Goal: Book appointment/travel/reservation

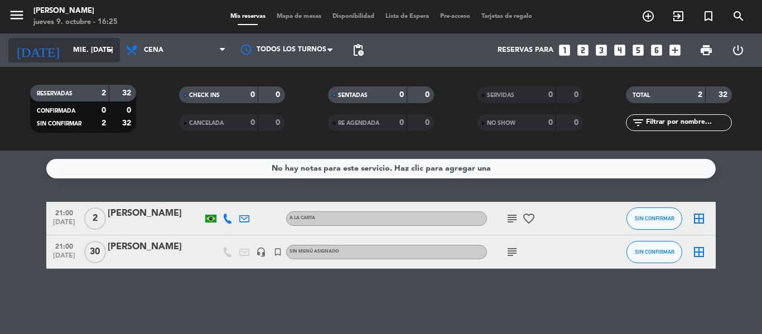
click at [94, 55] on input "mié. [DATE]" at bounding box center [115, 50] width 94 height 19
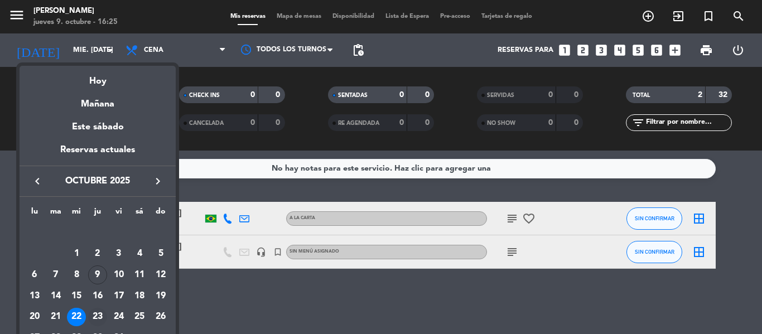
click at [104, 319] on div "23" at bounding box center [97, 317] width 19 height 19
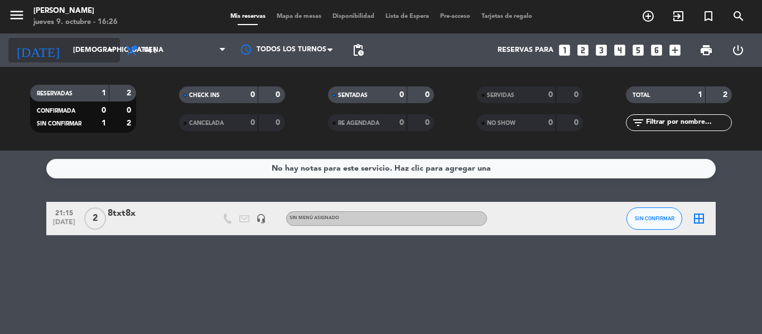
click at [114, 42] on input "[DEMOGRAPHIC_DATA] [DATE]" at bounding box center [115, 50] width 94 height 19
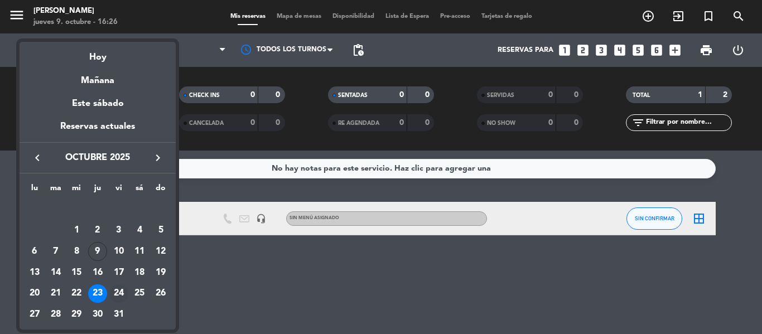
click at [117, 288] on div "24" at bounding box center [118, 294] width 19 height 19
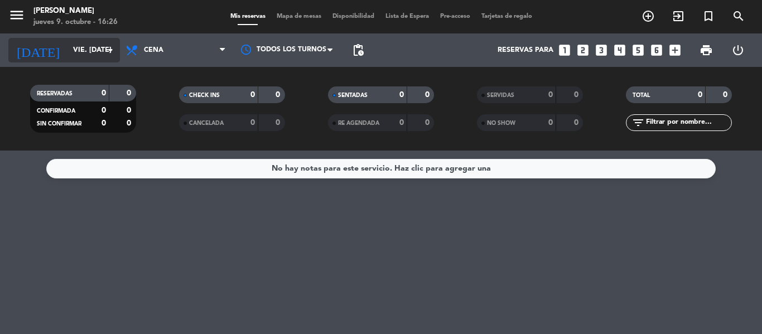
click at [102, 55] on input "vie. [DATE]" at bounding box center [115, 50] width 94 height 19
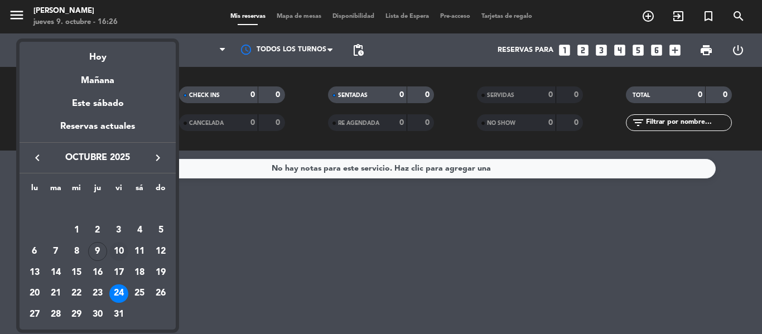
click at [111, 250] on div "10" at bounding box center [118, 251] width 19 height 19
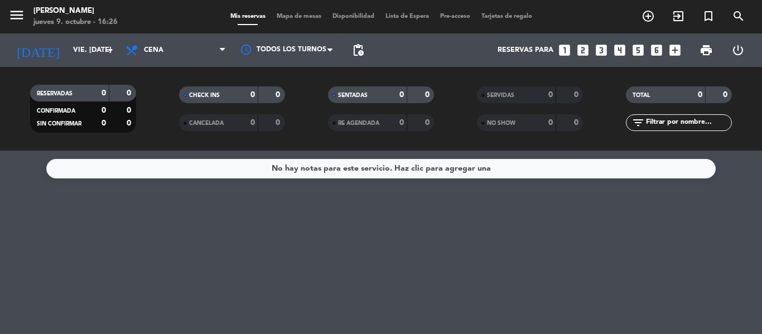
type input "vie. [DATE]"
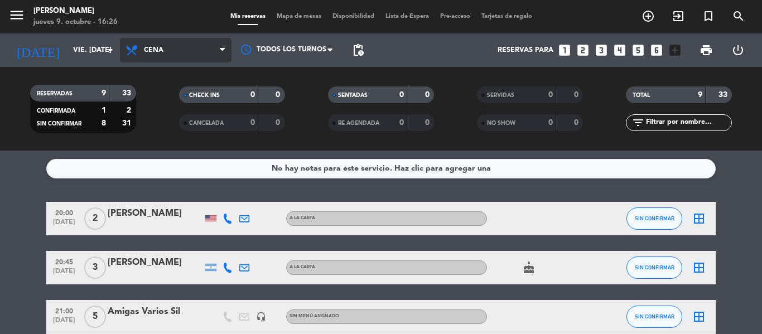
click at [172, 50] on span "Cena" at bounding box center [176, 50] width 112 height 25
click at [174, 90] on div "menu Hierro Bodegón jueves 9. octubre - 16:26 Mis reservas Mapa de mesas Dispon…" at bounding box center [381, 75] width 762 height 151
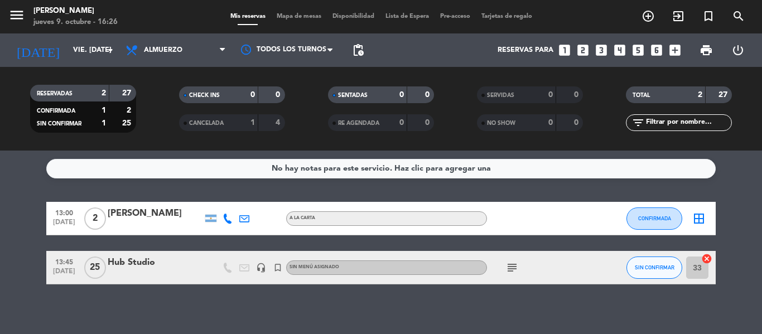
click at [583, 50] on icon "looks_two" at bounding box center [583, 50] width 15 height 15
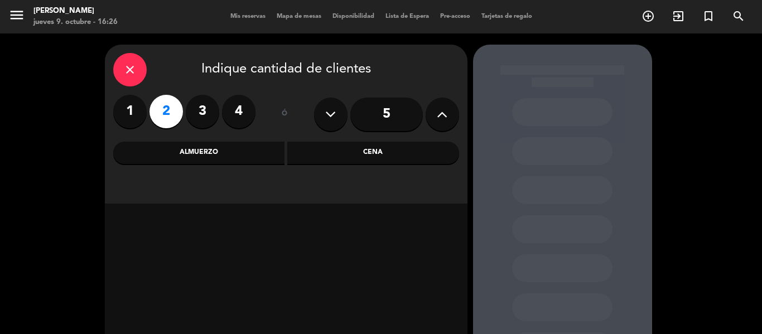
click at [136, 64] on icon "close" at bounding box center [129, 69] width 13 height 13
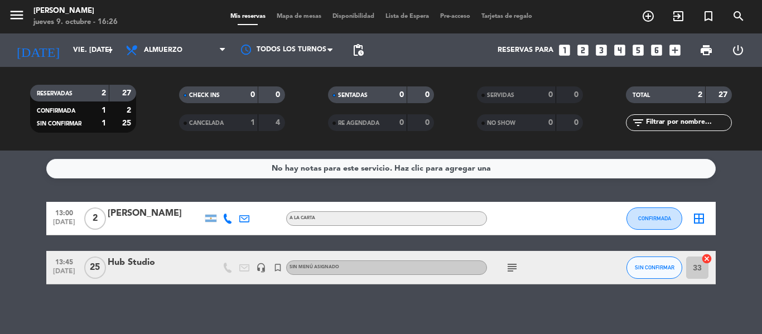
click at [579, 51] on icon "looks_two" at bounding box center [583, 50] width 15 height 15
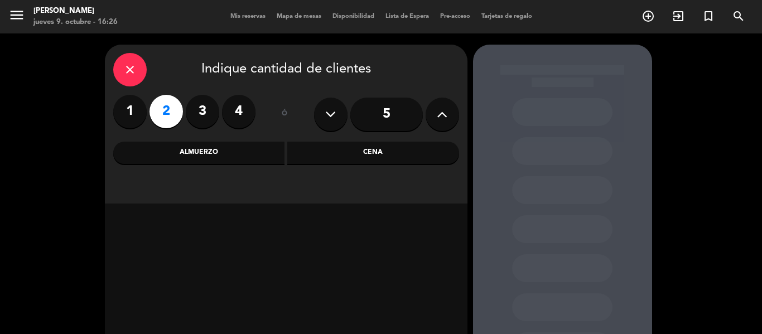
click at [387, 142] on div "Cena" at bounding box center [373, 153] width 172 height 22
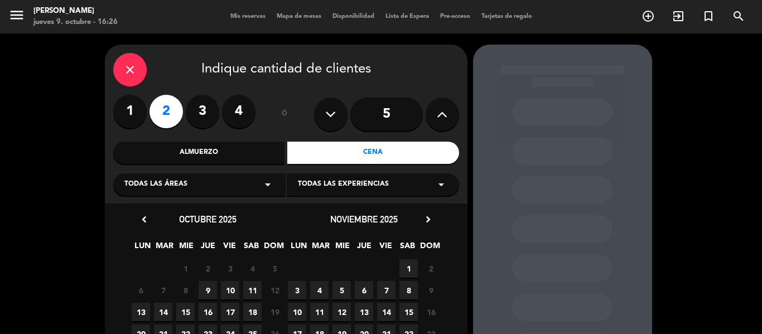
scroll to position [99, 0]
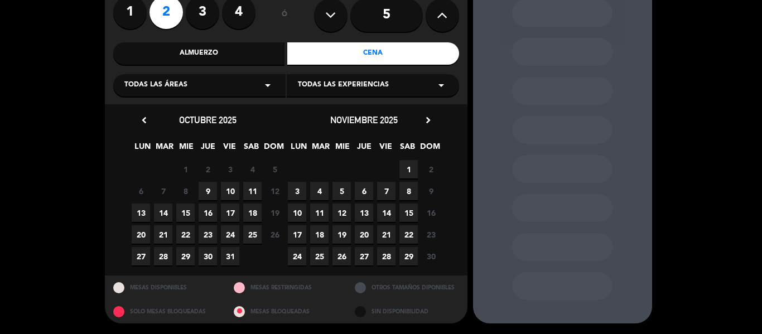
click at [234, 189] on span "10" at bounding box center [230, 191] width 18 height 18
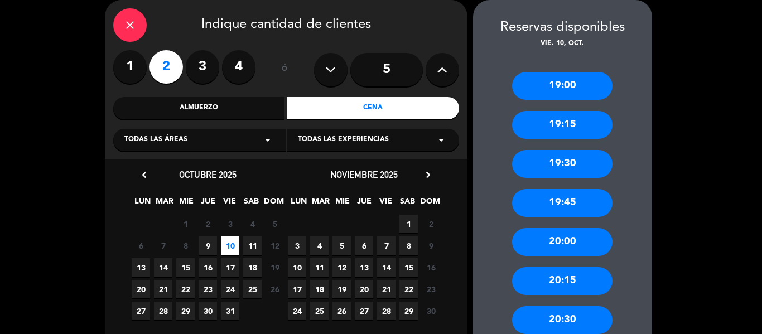
scroll to position [161, 0]
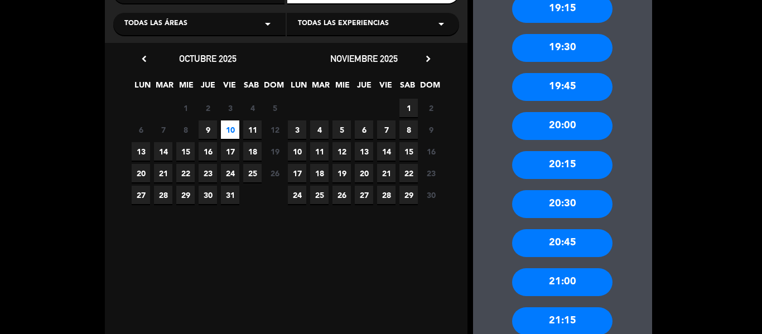
click at [555, 286] on div "21:00" at bounding box center [562, 282] width 100 height 28
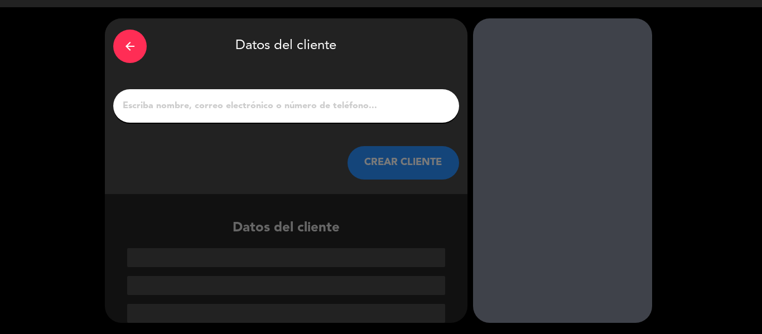
scroll to position [26, 0]
drag, startPoint x: 399, startPoint y: 117, endPoint x: 400, endPoint y: 107, distance: 10.2
click at [400, 107] on div at bounding box center [286, 105] width 346 height 33
click at [400, 107] on input "1" at bounding box center [286, 106] width 329 height 16
paste input "[PERSON_NAME]"
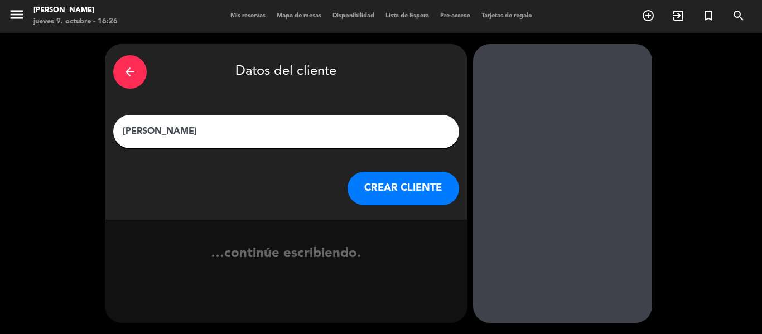
scroll to position [1, 0]
type input "[PERSON_NAME]"
click at [396, 191] on button "CREAR CLIENTE" at bounding box center [404, 188] width 112 height 33
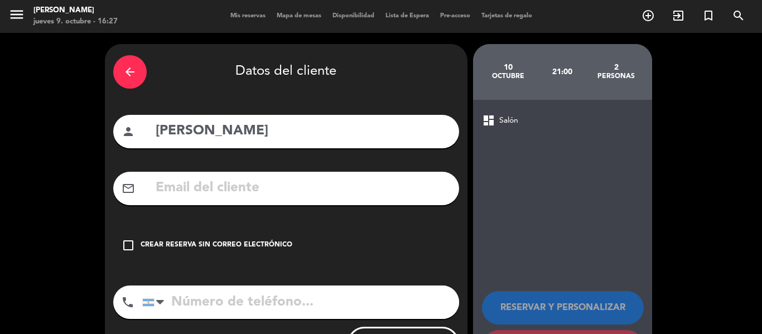
scroll to position [55, 0]
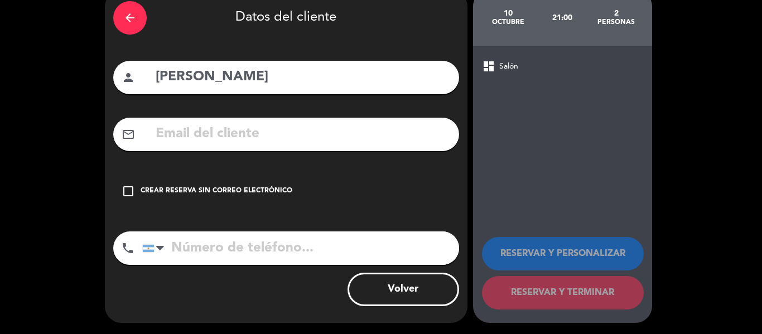
click at [227, 192] on div "Crear reserva sin correo electrónico" at bounding box center [217, 191] width 152 height 11
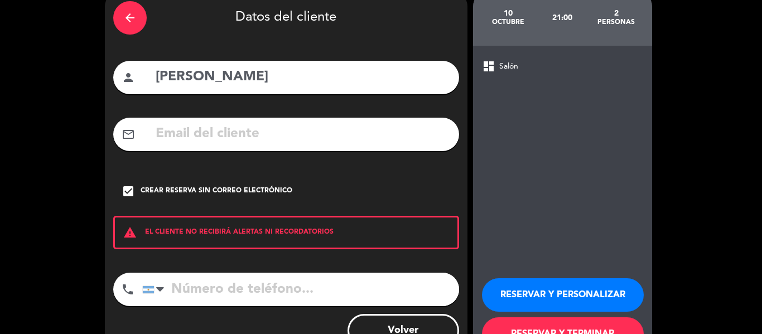
scroll to position [96, 0]
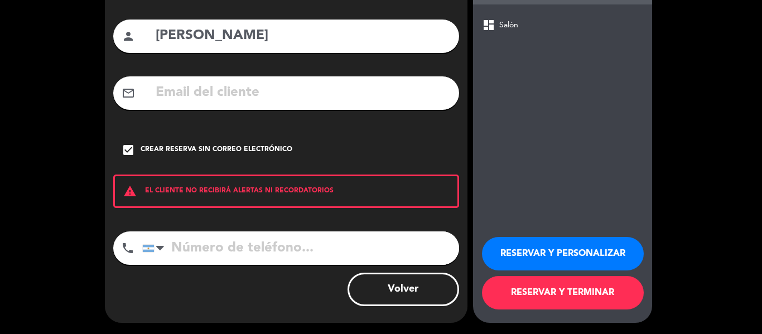
click at [551, 250] on button "RESERVAR Y PERSONALIZAR" at bounding box center [563, 253] width 162 height 33
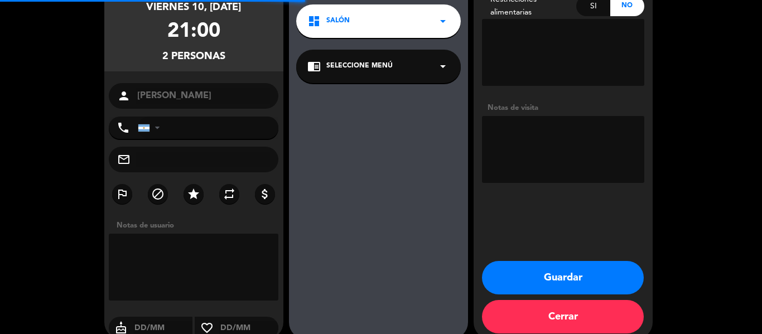
scroll to position [45, 0]
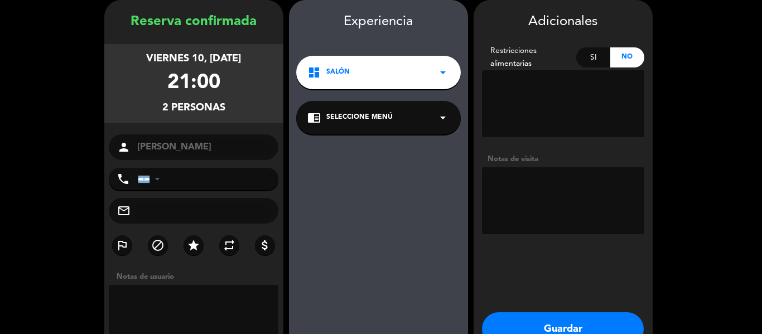
click at [567, 199] on textarea at bounding box center [563, 200] width 162 height 67
type textarea "10% descuento y [DEMOGRAPHIC_DATA]"
click at [536, 320] on button "Guardar" at bounding box center [563, 329] width 162 height 33
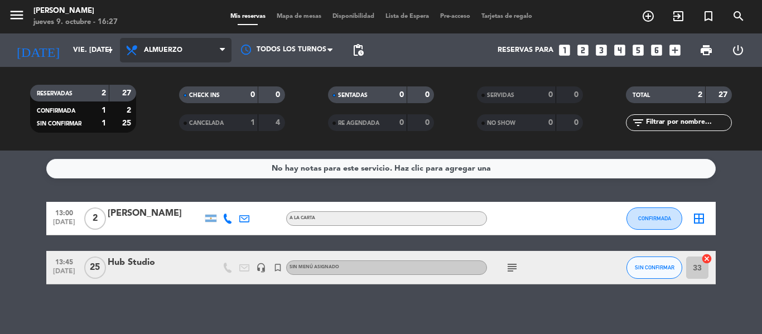
click at [174, 54] on span "Almuerzo" at bounding box center [176, 50] width 112 height 25
click at [175, 122] on div "menu Hierro Bodegón jueves 9. octubre - 16:27 Mis reservas Mapa de mesas Dispon…" at bounding box center [381, 75] width 762 height 151
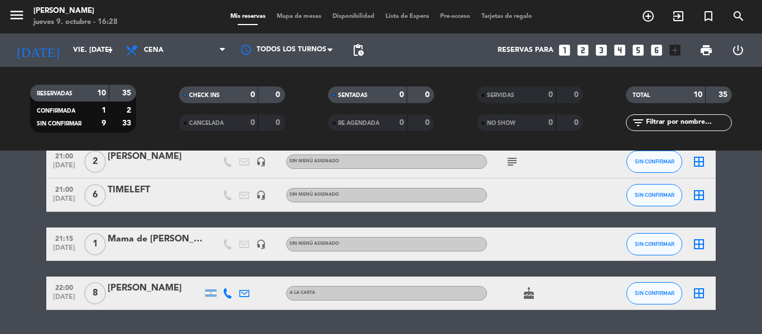
scroll to position [290, 0]
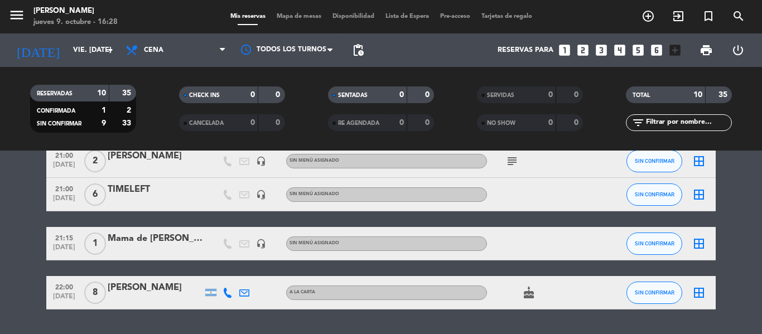
click at [132, 156] on div "[PERSON_NAME]" at bounding box center [155, 156] width 95 height 15
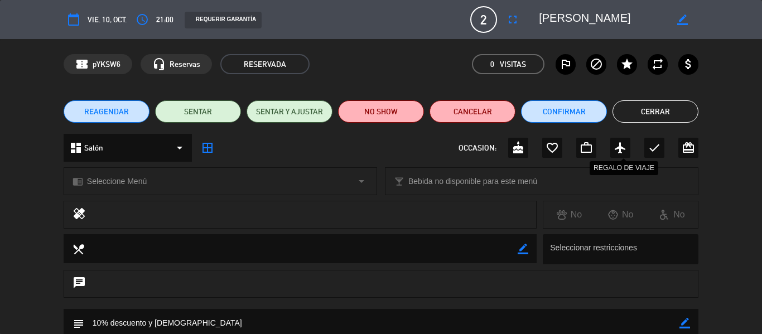
click at [628, 144] on div "airplanemode_active" at bounding box center [621, 148] width 20 height 20
click at [660, 107] on button "Cerrar" at bounding box center [656, 111] width 86 height 22
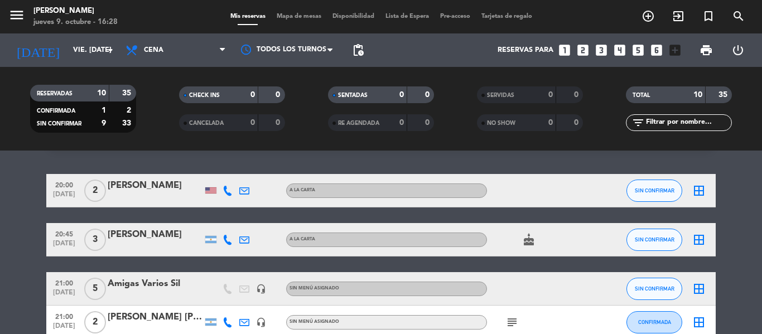
scroll to position [0, 0]
